Goal: Navigation & Orientation: Go to known website

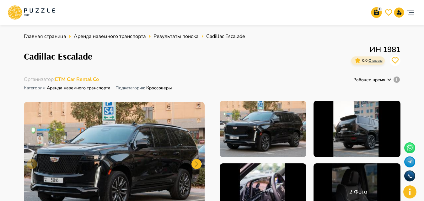
click at [23, 10] on icon at bounding box center [31, 12] width 47 height 16
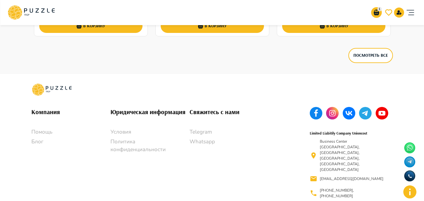
scroll to position [1795, 0]
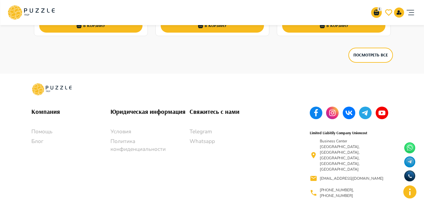
click at [409, 11] on icon "account of current user" at bounding box center [410, 12] width 13 height 13
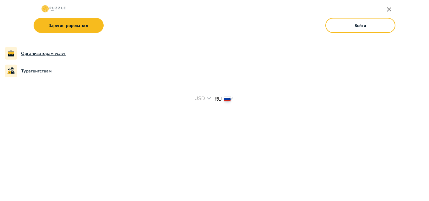
click at [387, 8] on icon "button" at bounding box center [389, 10] width 8 height 8
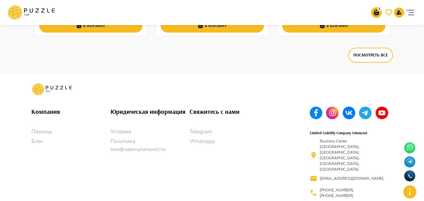
click at [39, 9] on icon at bounding box center [31, 12] width 47 height 16
